Goal: Information Seeking & Learning: Check status

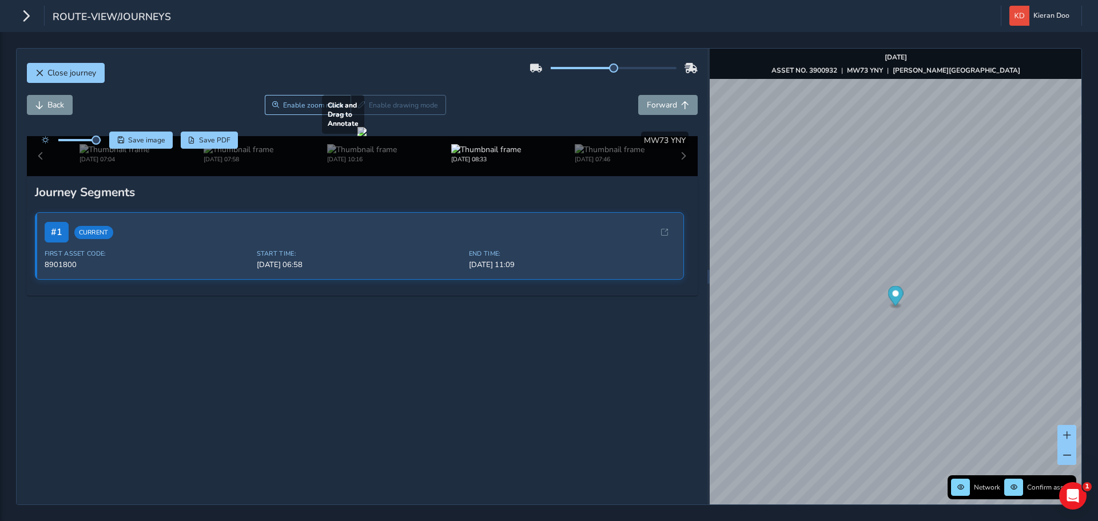
click at [366, 136] on div at bounding box center [361, 131] width 9 height 9
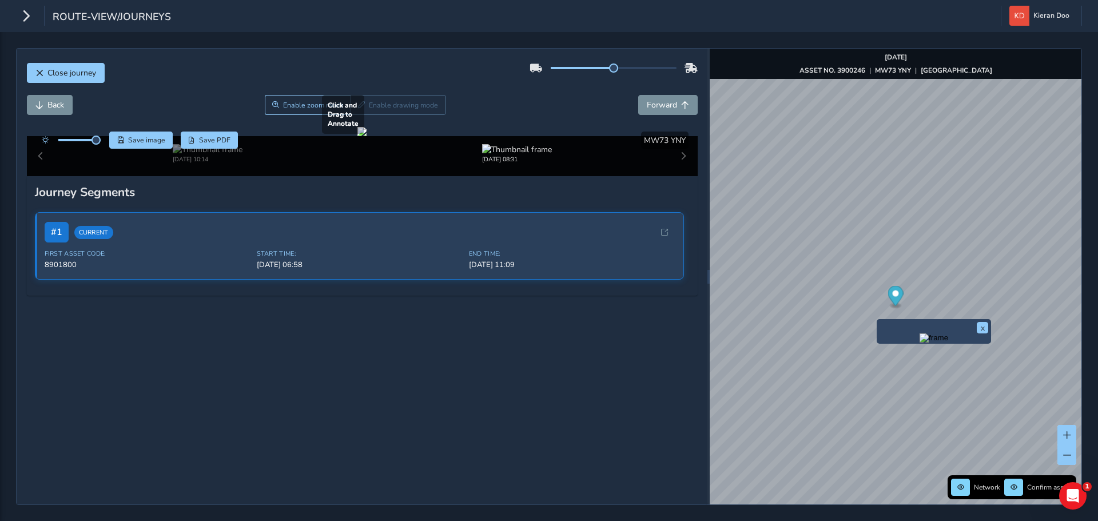
click at [366, 136] on div at bounding box center [361, 131] width 9 height 9
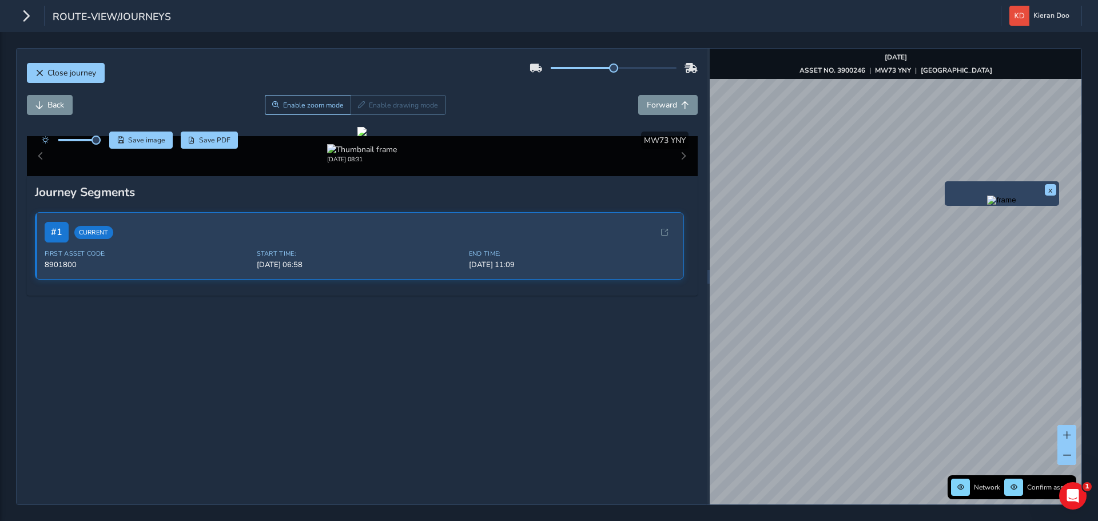
click at [987, 205] on img "Preview frame" at bounding box center [1001, 200] width 29 height 9
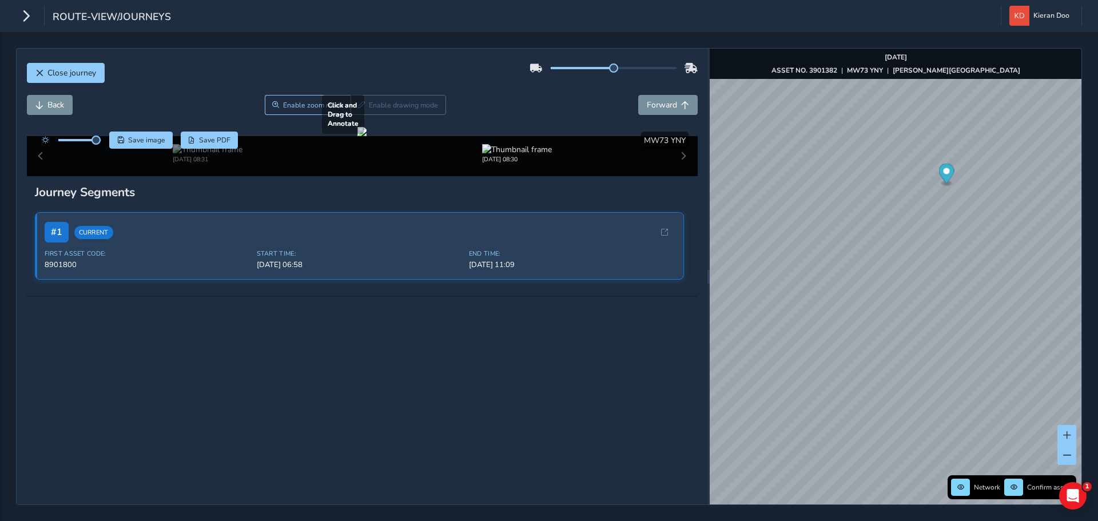
click at [366, 136] on div at bounding box center [361, 131] width 9 height 9
click at [849, 346] on img "Preview frame" at bounding box center [847, 341] width 29 height 9
click at [366, 136] on div at bounding box center [361, 131] width 9 height 9
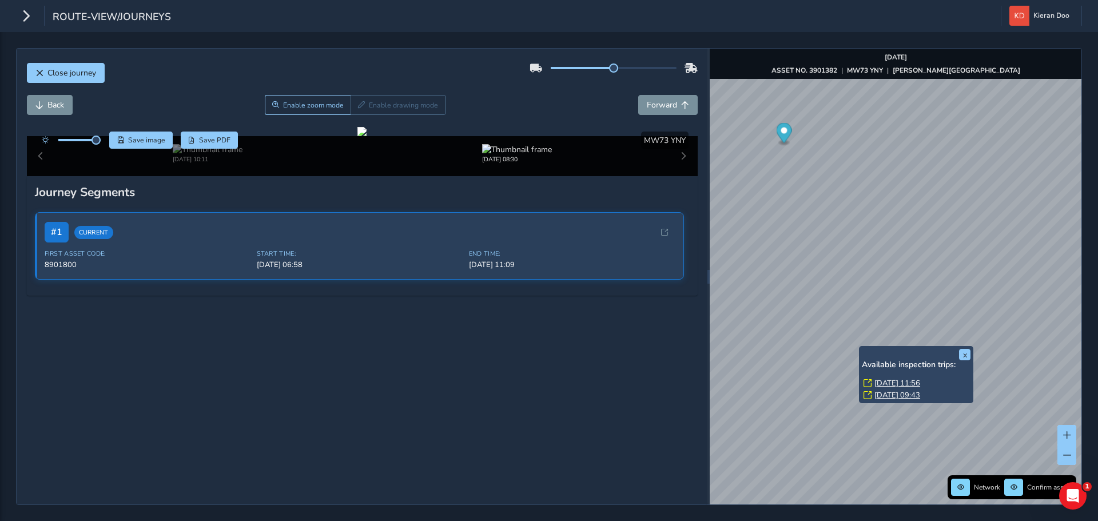
click at [894, 381] on link "[DATE] 11:56" at bounding box center [897, 383] width 46 height 10
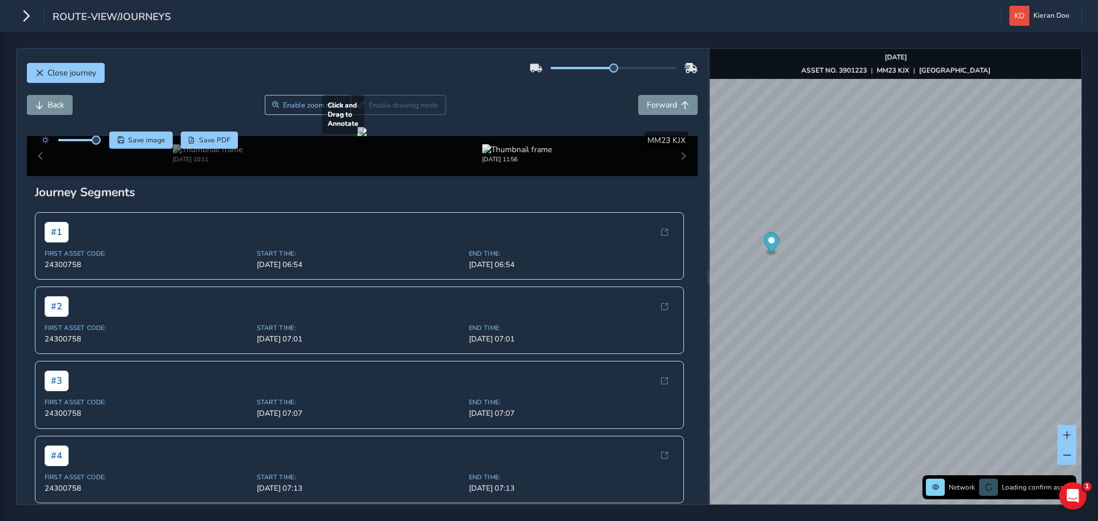
click at [357, 136] on div at bounding box center [361, 131] width 9 height 9
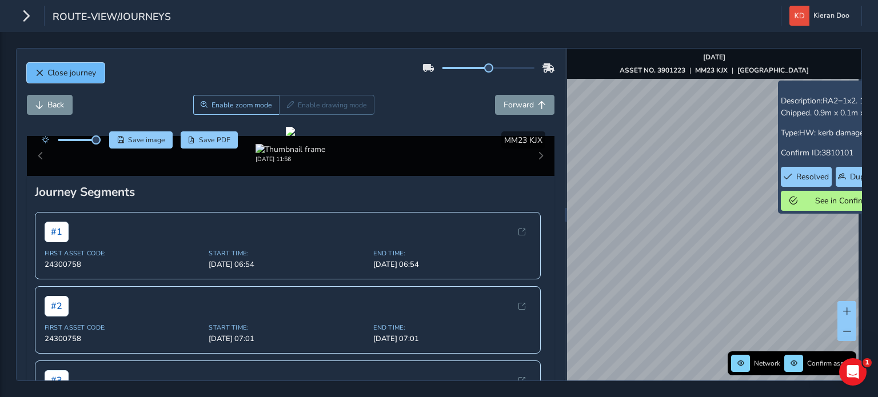
click at [54, 70] on span "Close journey" at bounding box center [71, 72] width 49 height 11
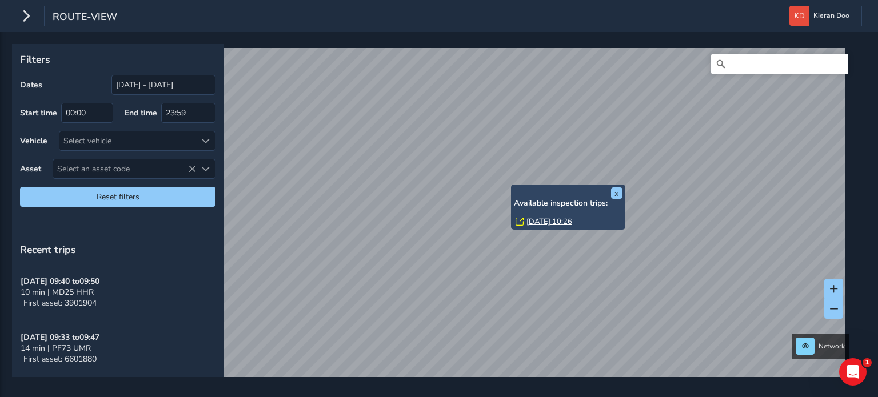
click at [534, 218] on link "[DATE] 10:26" at bounding box center [549, 222] width 46 height 10
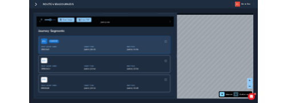
scroll to position [57, 0]
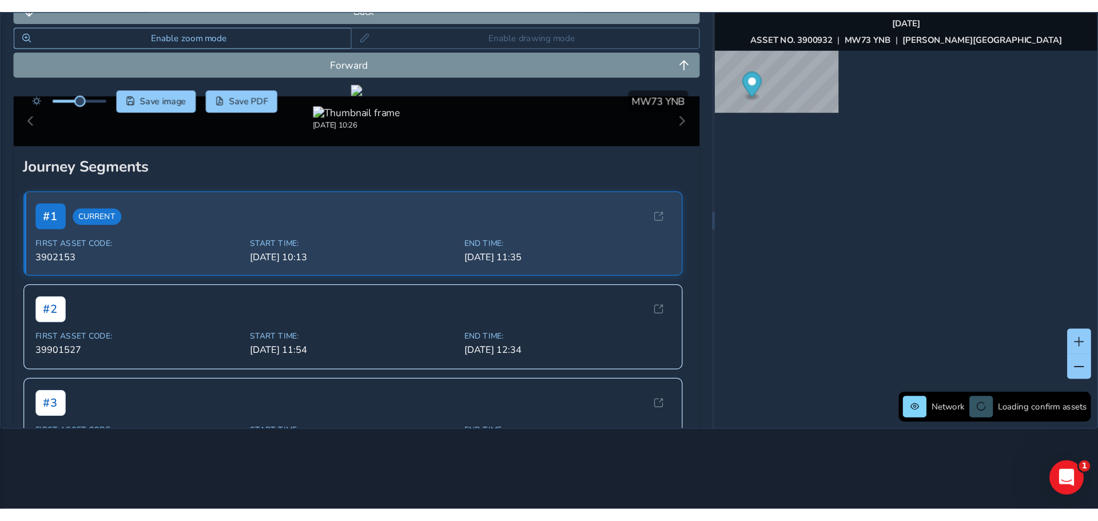
scroll to position [57, 0]
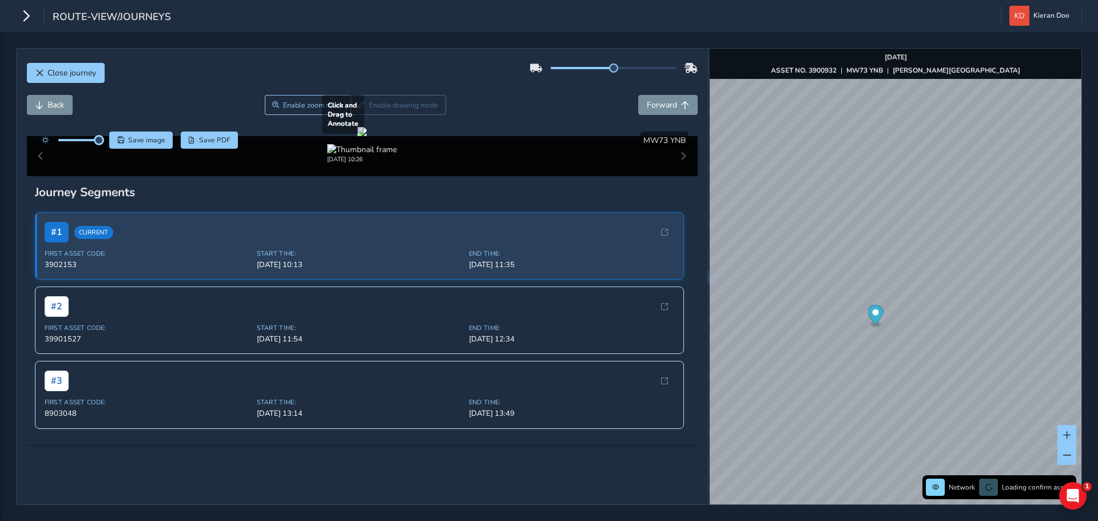
drag, startPoint x: 81, startPoint y: 81, endPoint x: 111, endPoint y: 96, distance: 33.2
click at [101, 131] on div at bounding box center [69, 139] width 66 height 17
click at [359, 136] on div at bounding box center [361, 131] width 9 height 9
click at [366, 136] on div at bounding box center [361, 131] width 9 height 9
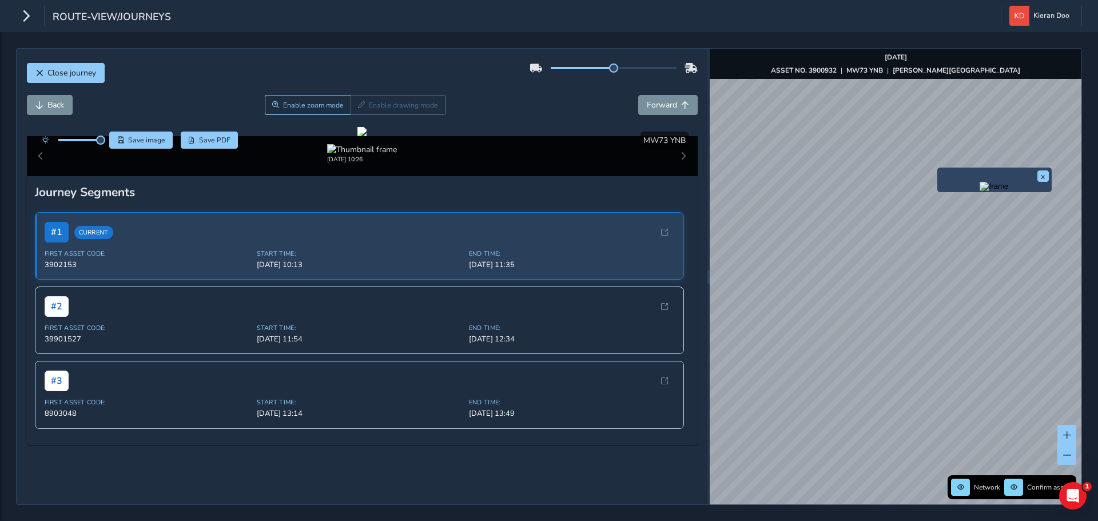
click at [979, 191] on img "Preview frame" at bounding box center [993, 186] width 29 height 9
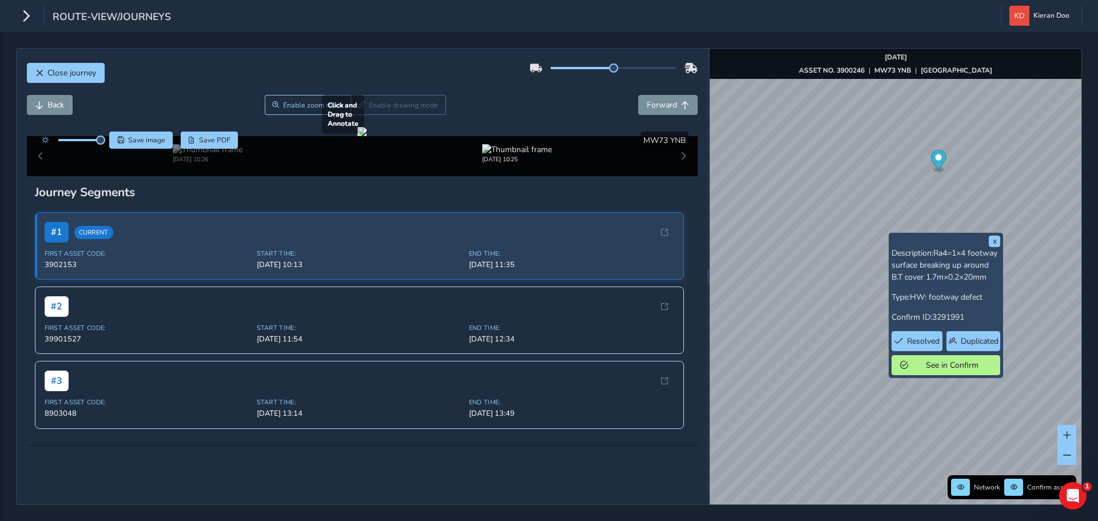
click at [366, 136] on div at bounding box center [361, 131] width 9 height 9
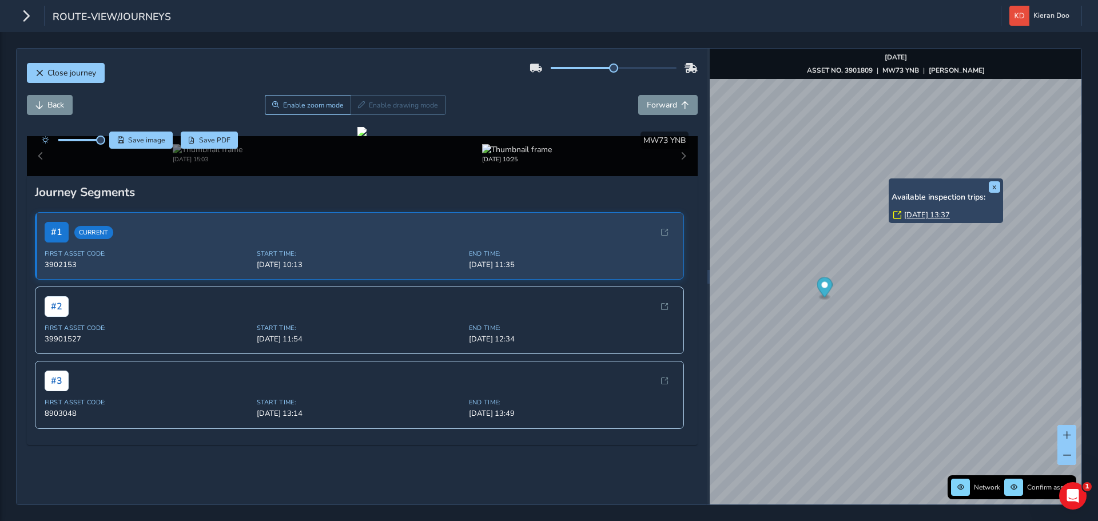
click at [936, 214] on link "[DATE] 13:37" at bounding box center [927, 215] width 46 height 10
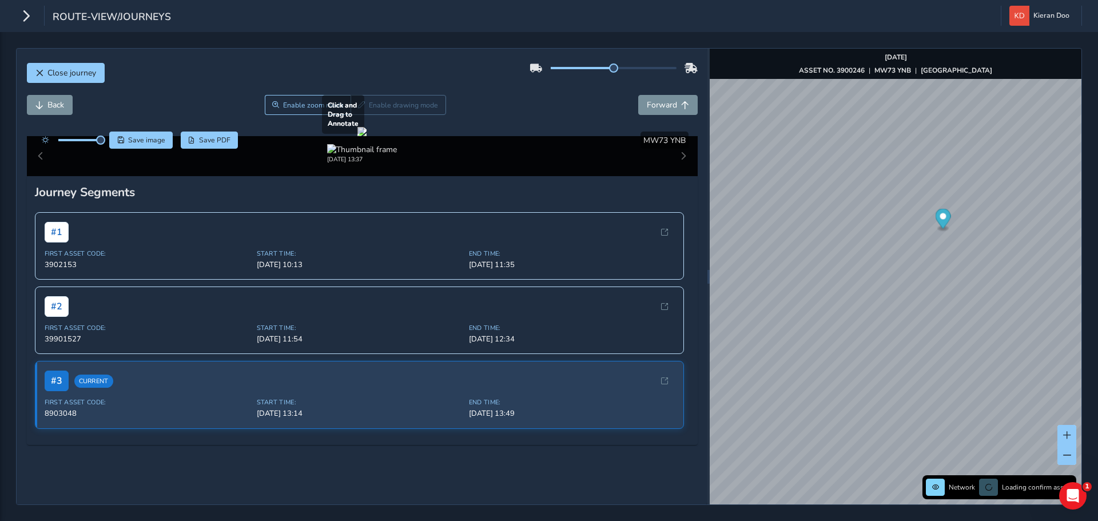
click at [366, 136] on div at bounding box center [361, 131] width 9 height 9
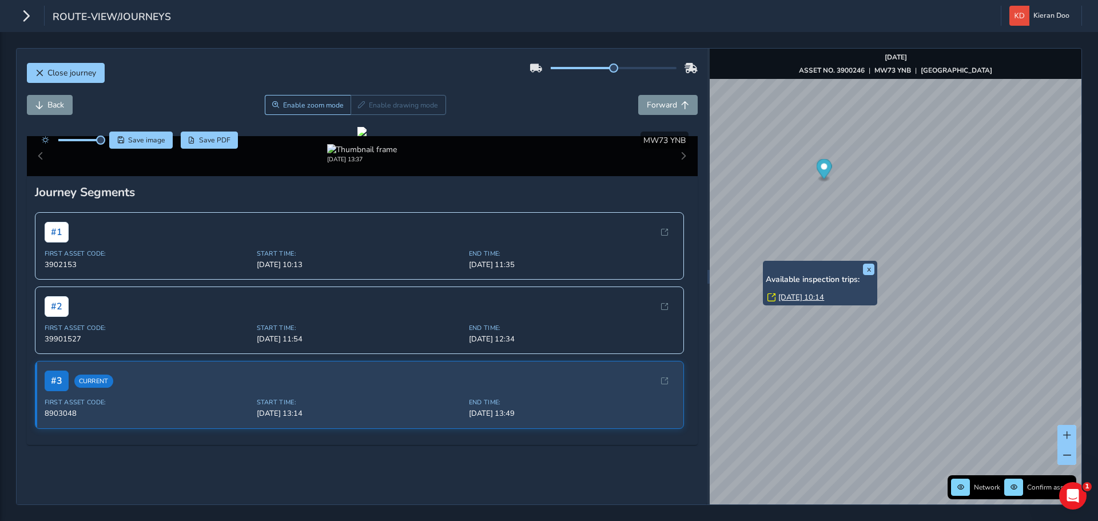
click at [795, 303] on div "[DATE] 10:14" at bounding box center [819, 298] width 109 height 12
click at [793, 298] on link "[DATE] 10:14" at bounding box center [801, 297] width 46 height 10
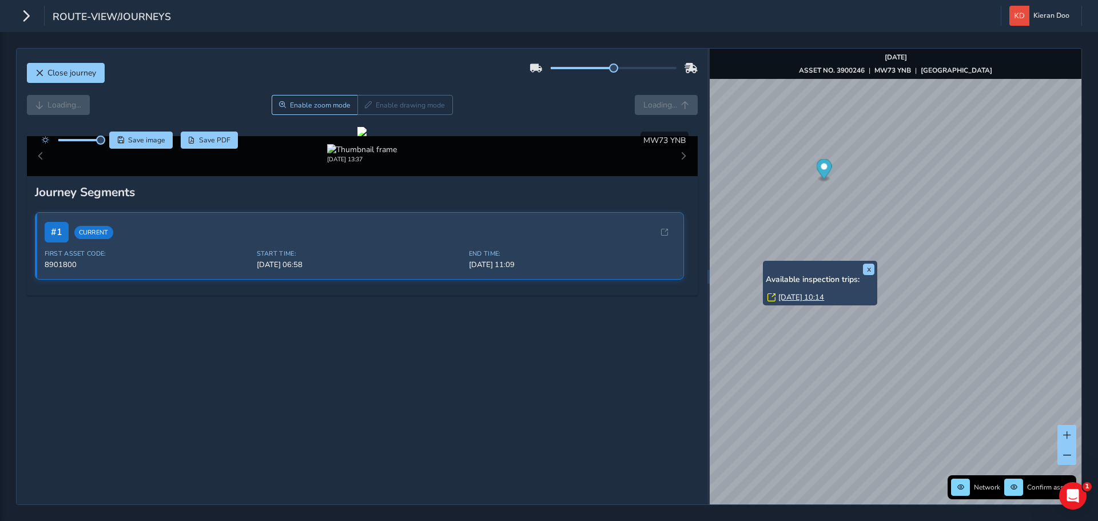
click at [803, 301] on link "[DATE] 10:14" at bounding box center [801, 297] width 46 height 10
click at [806, 293] on link "[DATE] 10:14" at bounding box center [801, 297] width 46 height 10
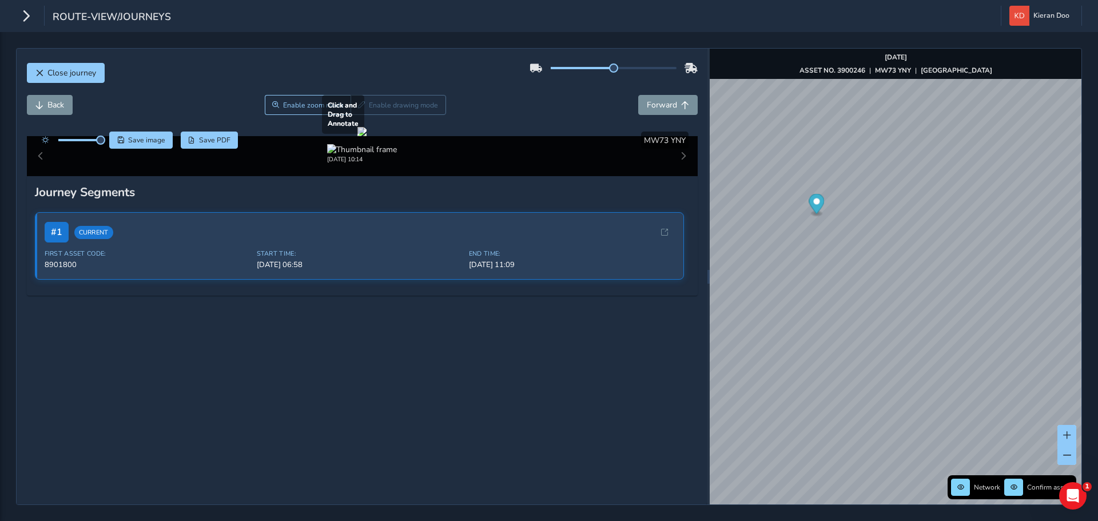
click at [366, 136] on div at bounding box center [361, 131] width 9 height 9
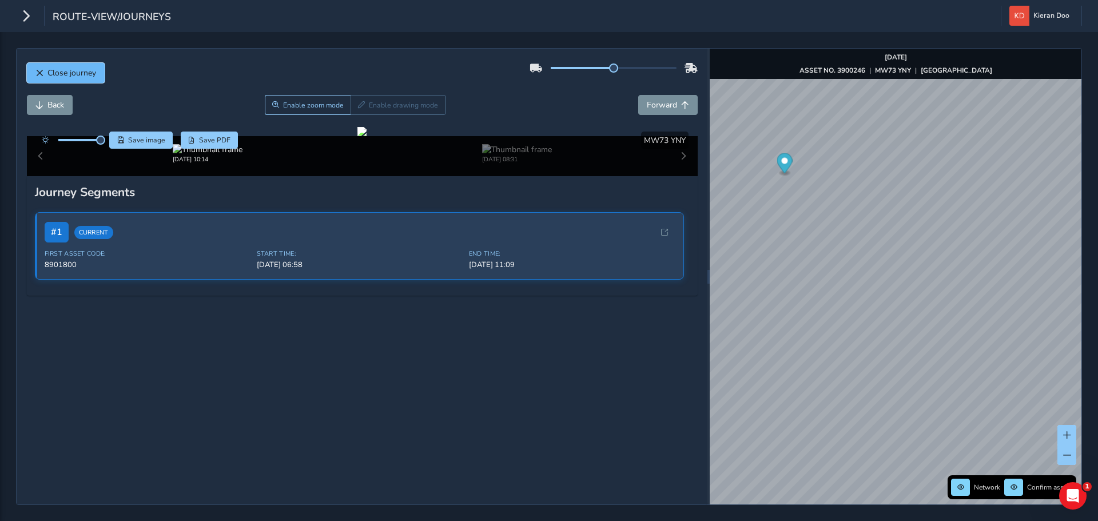
click at [59, 75] on span "Close journey" at bounding box center [71, 72] width 49 height 11
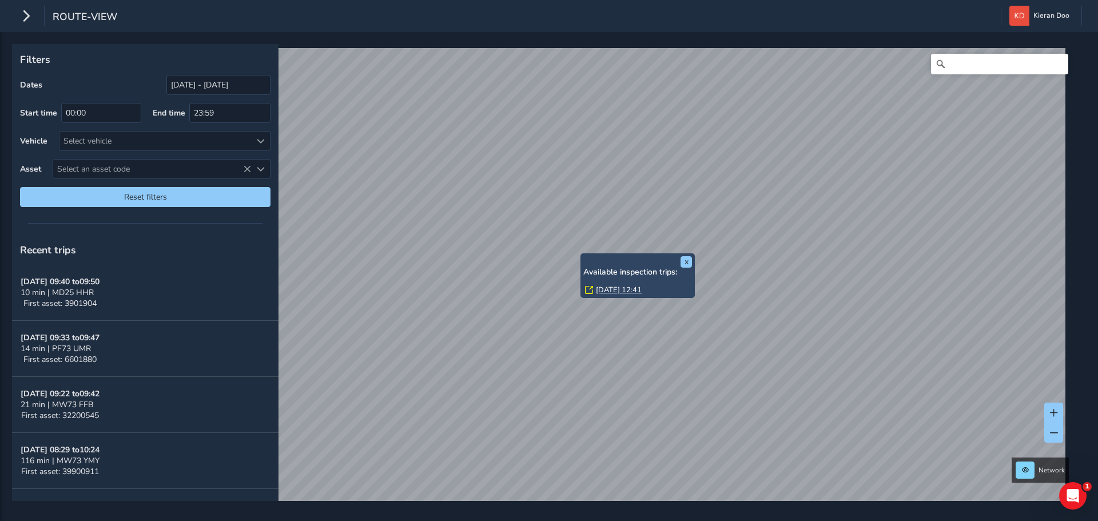
click at [611, 287] on link "[DATE] 12:41" at bounding box center [619, 290] width 46 height 10
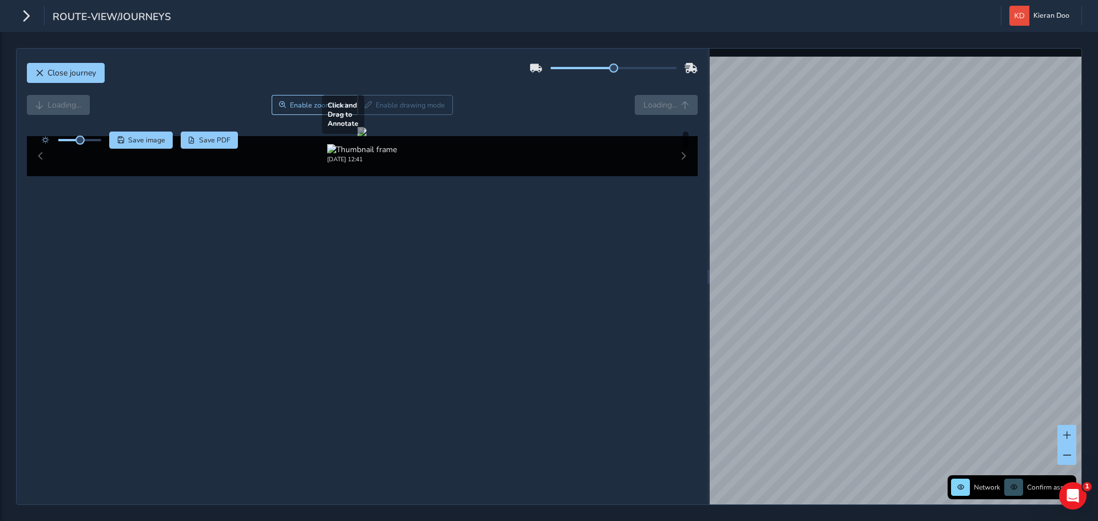
click at [366, 136] on div at bounding box center [361, 131] width 9 height 9
